Goal: Information Seeking & Learning: Learn about a topic

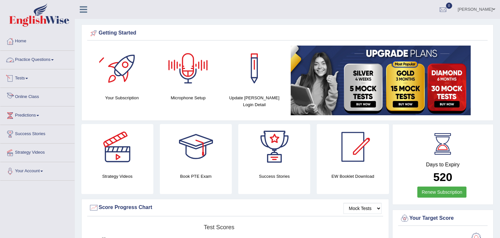
click at [20, 98] on link "Online Class" at bounding box center [37, 96] width 74 height 16
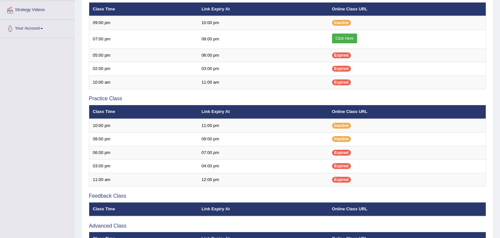
scroll to position [125, 0]
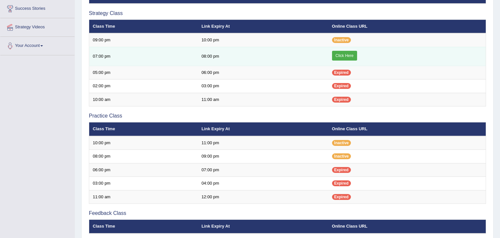
click at [349, 55] on link "Click Here" at bounding box center [344, 56] width 25 height 10
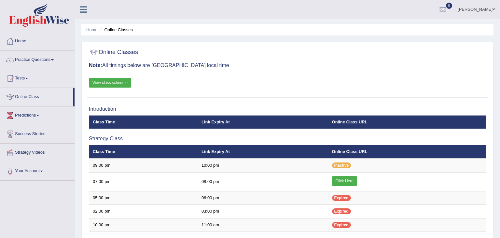
scroll to position [125, 0]
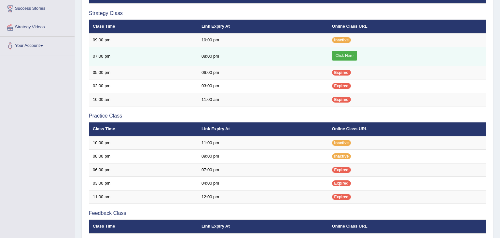
click at [349, 52] on link "Click Here" at bounding box center [344, 56] width 25 height 10
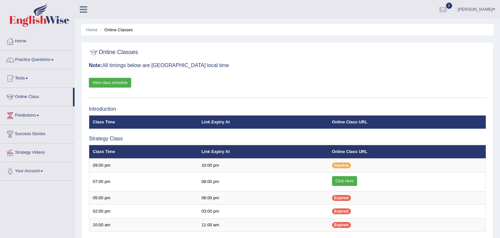
scroll to position [125, 0]
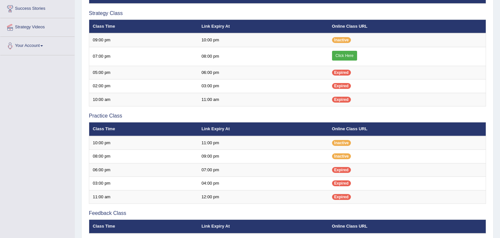
scroll to position [125, 0]
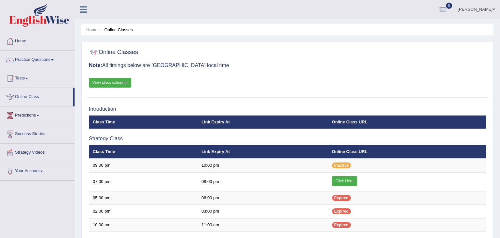
scroll to position [125, 0]
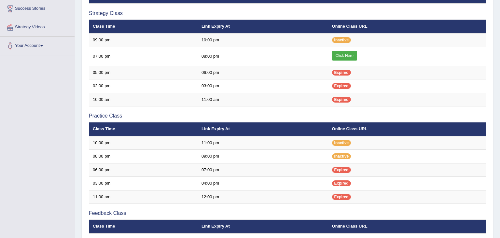
scroll to position [125, 0]
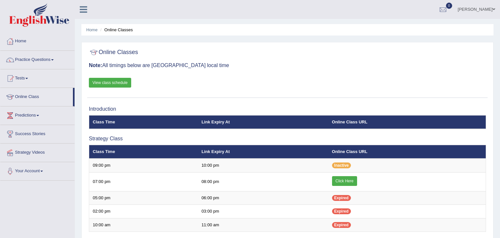
scroll to position [125, 0]
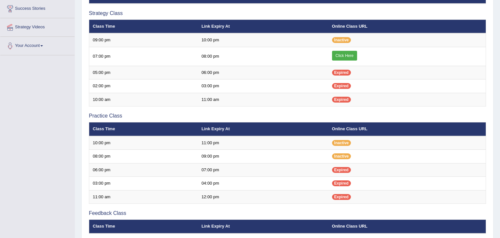
scroll to position [125, 0]
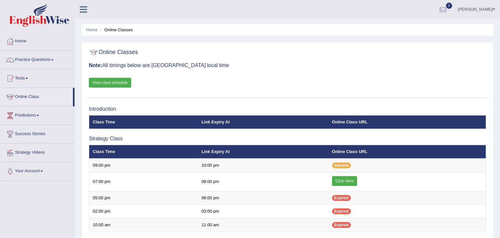
scroll to position [125, 0]
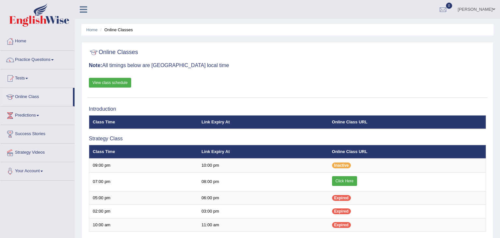
scroll to position [125, 0]
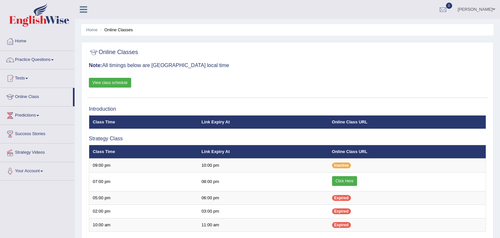
scroll to position [125, 0]
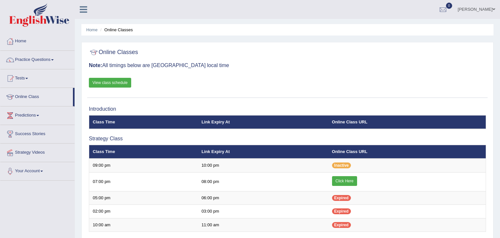
scroll to position [125, 0]
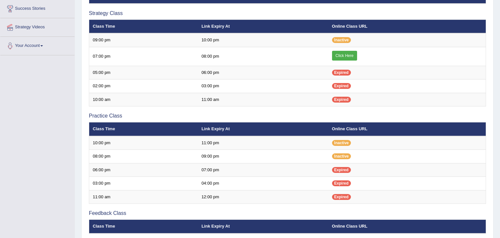
scroll to position [125, 0]
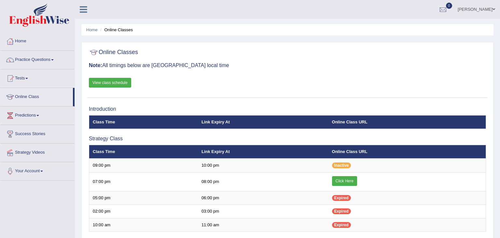
scroll to position [125, 0]
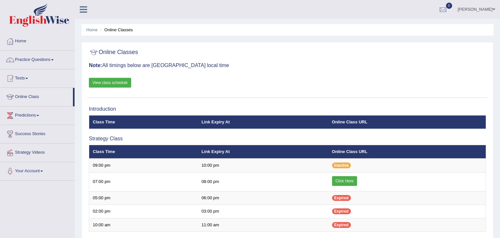
scroll to position [125, 0]
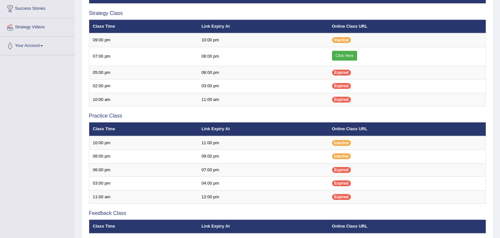
scroll to position [125, 0]
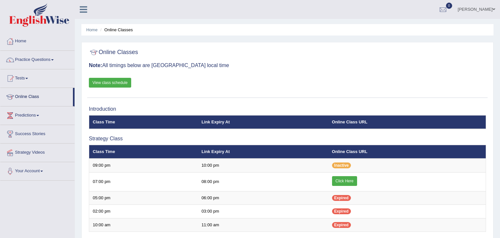
scroll to position [125, 0]
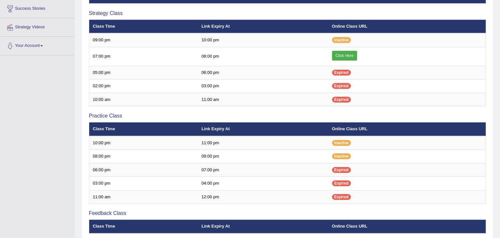
scroll to position [125, 0]
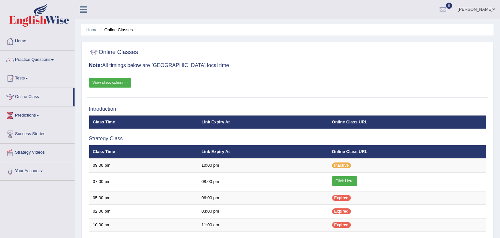
scroll to position [125, 0]
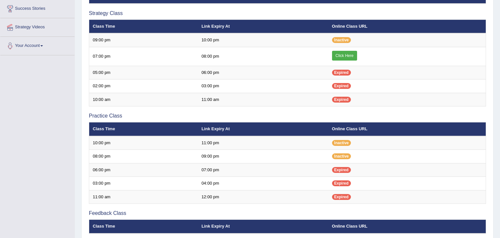
scroll to position [125, 0]
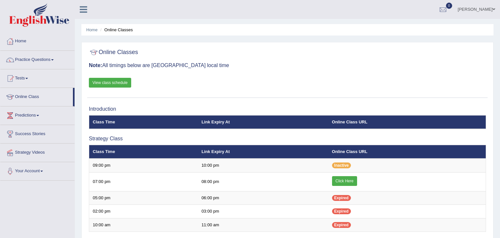
scroll to position [125, 0]
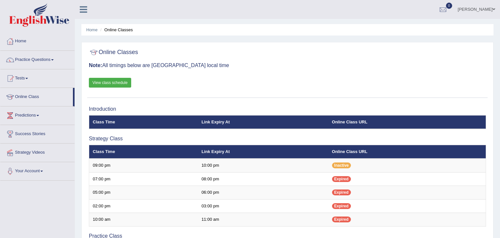
scroll to position [125, 0]
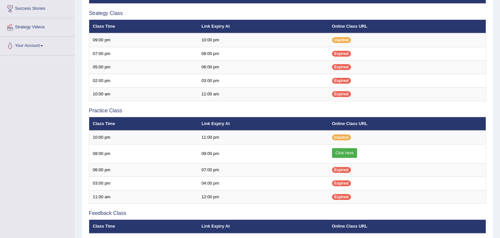
scroll to position [125, 0]
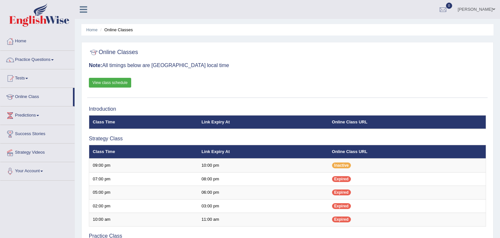
scroll to position [125, 0]
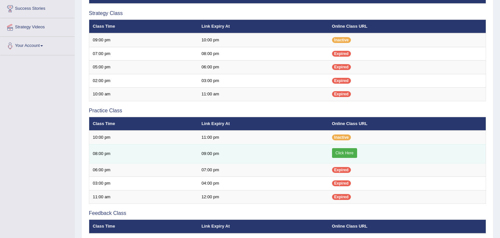
click at [339, 152] on link "Click Here" at bounding box center [344, 153] width 25 height 10
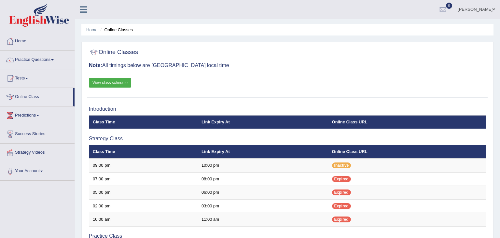
scroll to position [125, 0]
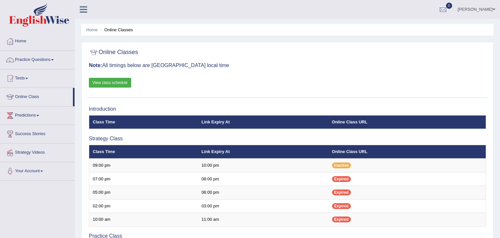
scroll to position [125, 0]
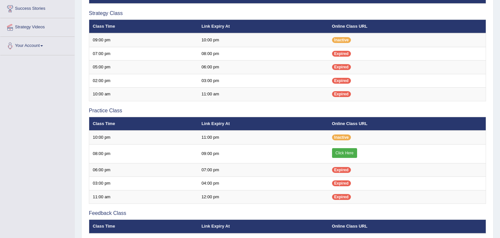
scroll to position [125, 0]
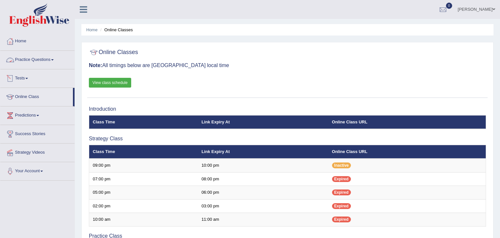
click at [32, 58] on link "Practice Questions" at bounding box center [37, 59] width 74 height 16
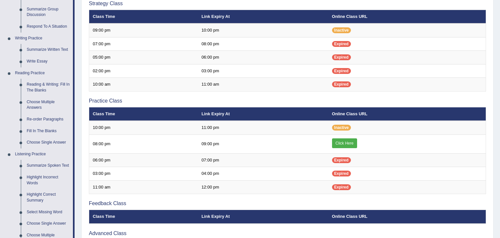
scroll to position [137, 0]
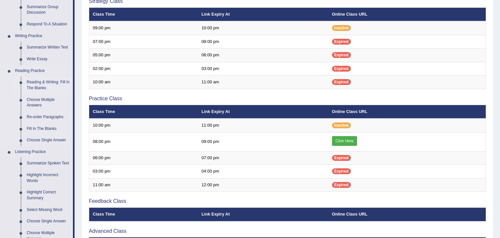
click at [42, 81] on link "Reading & Writing: Fill In The Blanks" at bounding box center [48, 85] width 49 height 17
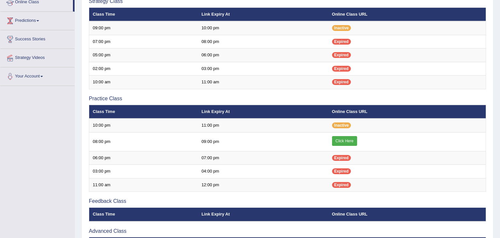
scroll to position [0, 0]
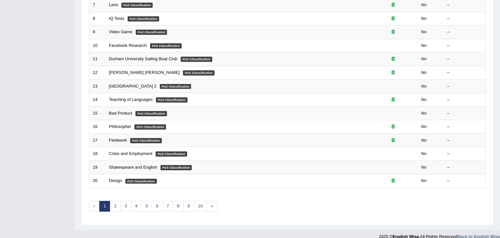
scroll to position [191, 0]
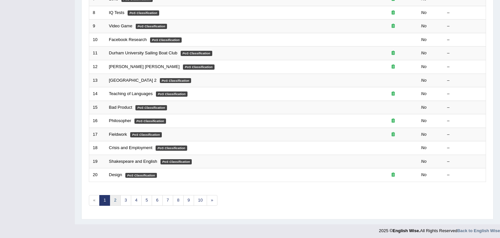
click at [115, 199] on link "2" at bounding box center [115, 200] width 11 height 11
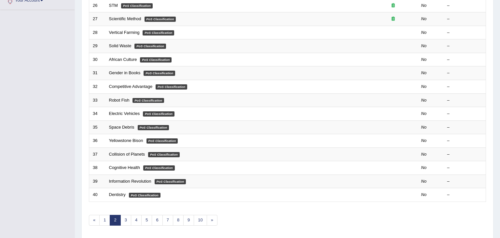
scroll to position [172, 0]
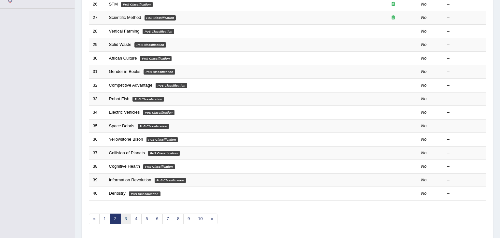
click at [125, 218] on link "3" at bounding box center [126, 219] width 11 height 11
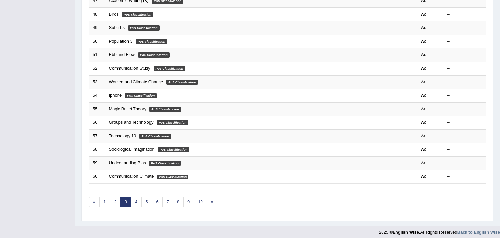
scroll to position [191, 0]
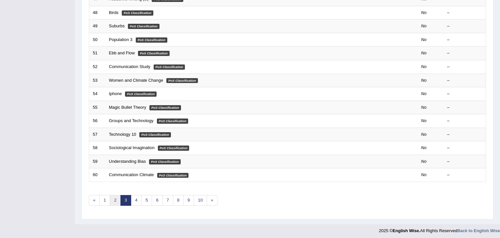
click at [114, 201] on link "2" at bounding box center [115, 200] width 11 height 11
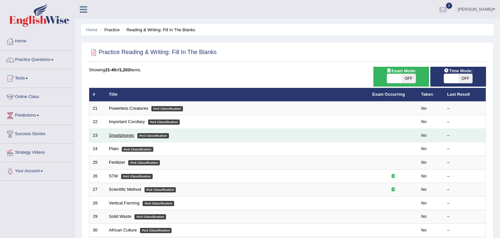
click at [119, 137] on link "Smartphones" at bounding box center [121, 135] width 25 height 5
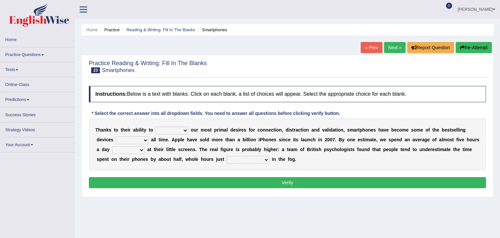
click at [156, 127] on select "hijack describe sharpen conserve" at bounding box center [172, 131] width 33 height 8
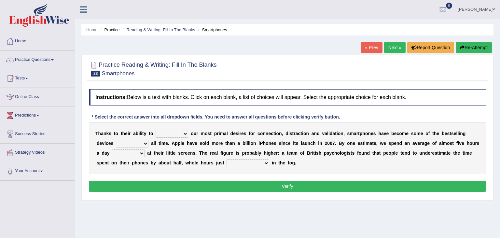
click at [177, 124] on div "T [PERSON_NAME] t o t h e i r a b i l i t y t o hijack describe [PERSON_NAME] c…" at bounding box center [287, 148] width 397 height 52
click at [156, 130] on select "hijack describe sharpen conserve" at bounding box center [172, 134] width 33 height 8
click at [179, 135] on select "hijack describe sharpen conserve" at bounding box center [172, 134] width 33 height 8
click at [156, 130] on select "hijack describe sharpen conserve" at bounding box center [172, 134] width 33 height 8
click at [179, 135] on select "hijack describe sharpen conserve" at bounding box center [172, 134] width 33 height 8
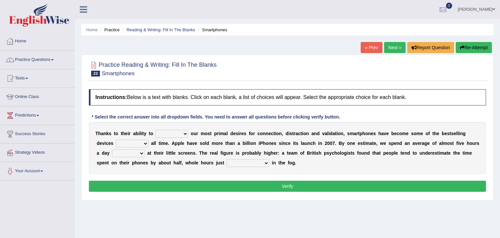
click at [156, 130] on select "hijack describe sharpen conserve" at bounding box center [172, 134] width 33 height 8
select select "hijack"
click option "hijack" at bounding box center [0, 0] width 0 height 0
click at [116, 140] on select "of and in on" at bounding box center [132, 144] width 33 height 8
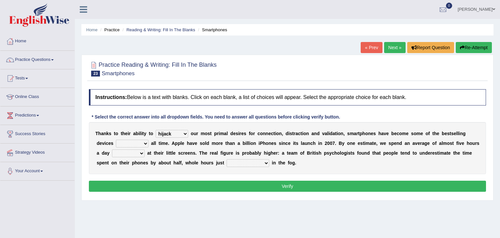
select select "of"
click option "of" at bounding box center [0, 0] width 0 height 0
click at [128, 157] on div "T h a n k s t o t h e i r a b i l i t y t o hijack describe sharpen conserve o …" at bounding box center [287, 148] width 397 height 52
click at [112, 150] on select "watching waggling snoring staring" at bounding box center [128, 154] width 33 height 8
click option "watching" at bounding box center [0, 0] width 0 height 0
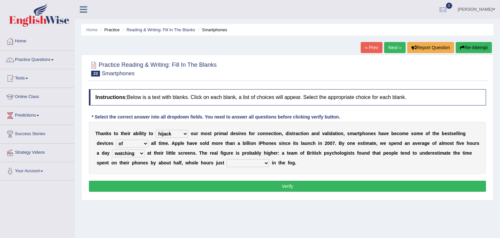
click at [112, 150] on select "watching waggling snoring staring" at bounding box center [128, 154] width 33 height 8
click at [160, 156] on div "T h a n k s t o t h e i r a b i l i t y t o hijack describe sharpen conserve o …" at bounding box center [287, 148] width 397 height 52
click at [81, 93] on div "Home Practice Reading & Writing: Fill In The Blanks Smartphones « Prev Next » R…" at bounding box center [287, 163] width 425 height 326
click at [84, 9] on icon at bounding box center [83, 9] width 7 height 8
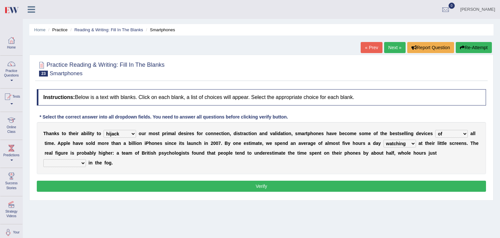
click at [32, 11] on icon at bounding box center [31, 9] width 7 height 8
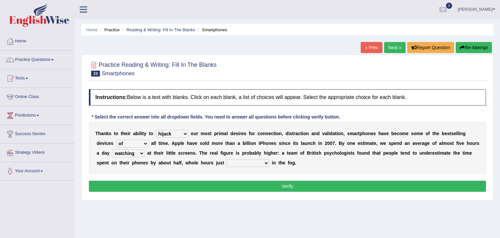
click at [227, 159] on select "has evaporated evaporating evaporate evaporates" at bounding box center [248, 163] width 43 height 8
click at [276, 167] on div "T h a n k s t o t h e i r a b i l i t y t o hijack describe sharpen conserve o …" at bounding box center [287, 148] width 397 height 52
click at [112, 150] on select "watching waggling snoring staring" at bounding box center [128, 154] width 33 height 8
select select "staring"
click option "staring" at bounding box center [0, 0] width 0 height 0
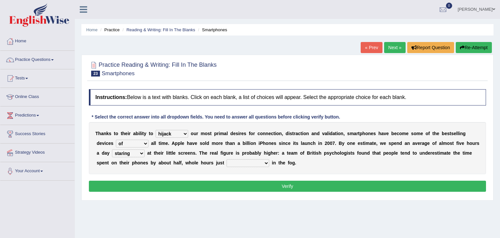
click at [227, 159] on select "has evaporated evaporating evaporate evaporates" at bounding box center [248, 163] width 43 height 8
select select "evaporate"
click option "evaporate" at bounding box center [0, 0] width 0 height 0
click at [257, 182] on button "Verify" at bounding box center [287, 186] width 397 height 11
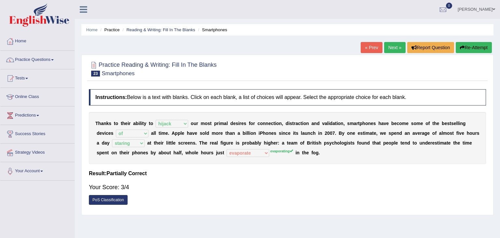
click at [25, 44] on link "Home" at bounding box center [37, 40] width 74 height 16
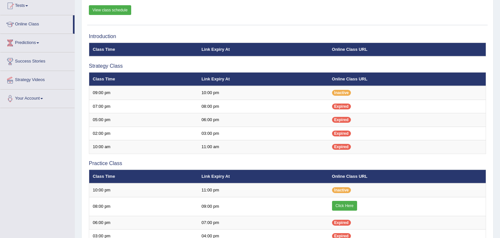
scroll to position [86, 0]
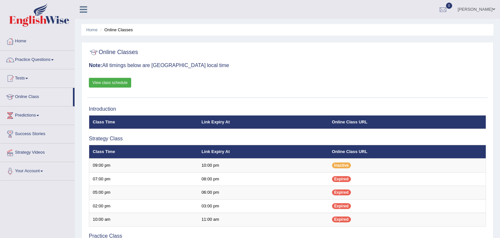
scroll to position [86, 0]
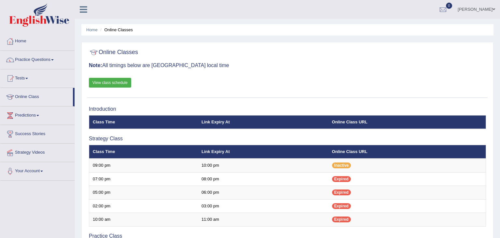
scroll to position [86, 0]
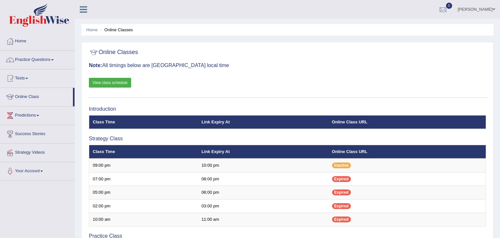
scroll to position [86, 0]
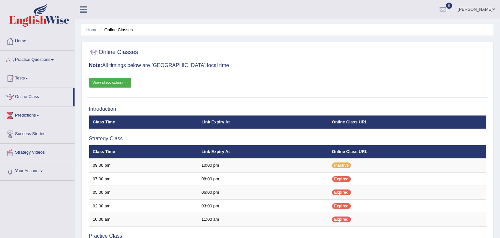
scroll to position [86, 0]
